Goal: Task Accomplishment & Management: Manage account settings

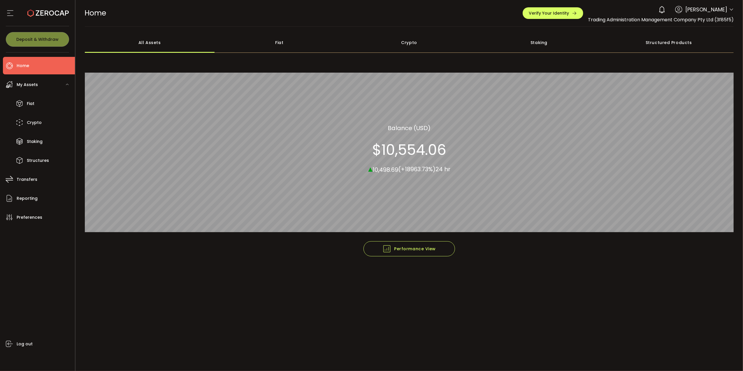
click at [32, 67] on li "Home" at bounding box center [39, 65] width 72 height 17
click at [35, 180] on span "Transfers" at bounding box center [27, 179] width 21 height 8
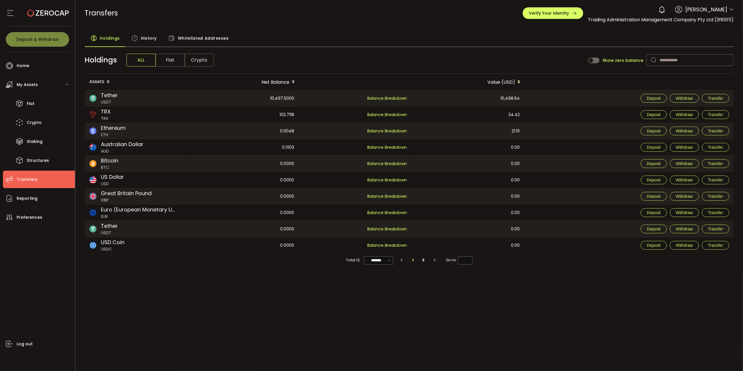
drag, startPoint x: 565, startPoint y: 321, endPoint x: 586, endPoint y: 297, distance: 32.0
click at [565, 321] on div "PDF is being processed and will download to your computer TRANSFERS Buy Power $…" at bounding box center [409, 185] width 668 height 371
click at [556, 318] on div "PDF is being processed and will download to your computer TRANSFERS Buy Power $…" at bounding box center [409, 185] width 668 height 371
click at [687, 131] on span "Withdraw" at bounding box center [684, 130] width 17 height 5
click at [438, 27] on main "Holdings History Whitelisted Addresses Holdings ALL Fiat Crypto Show zero balan…" at bounding box center [409, 150] width 668 height 246
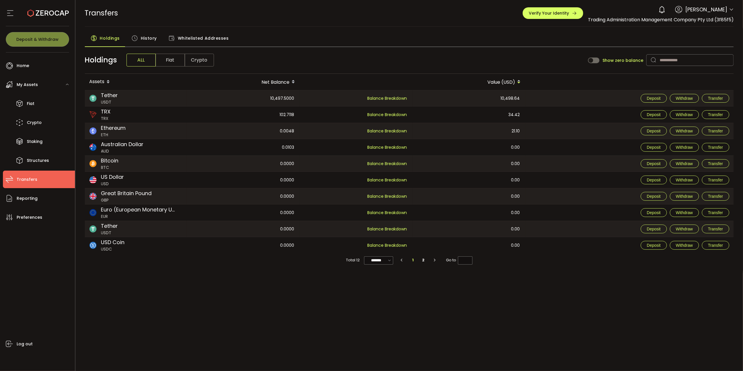
click at [141, 38] on span "History" at bounding box center [149, 38] width 16 height 12
